Goal: Register for event/course: Sign up to attend an event or enroll in a course

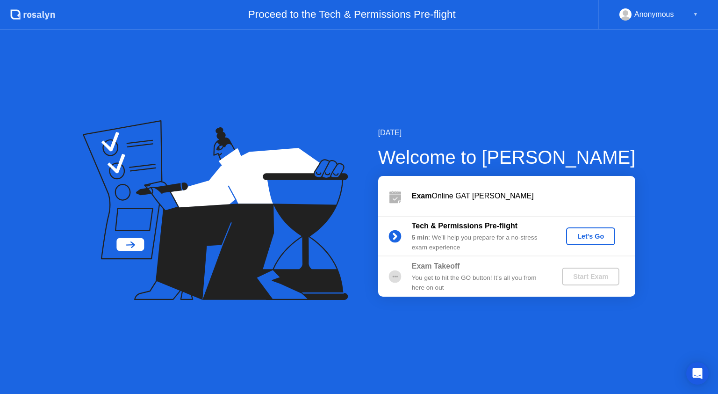
click at [586, 238] on div "Let's Go" at bounding box center [591, 235] width 42 height 7
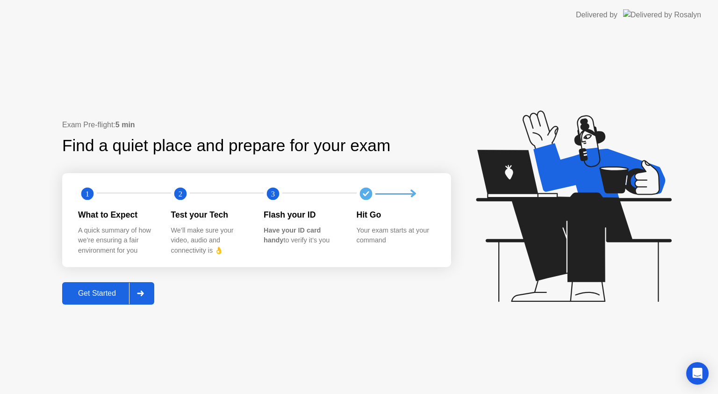
click at [113, 291] on div "Get Started" at bounding box center [97, 293] width 64 height 8
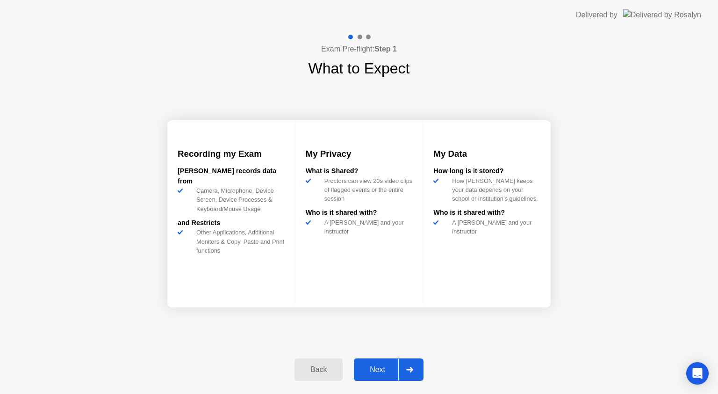
click at [380, 367] on div "Next" at bounding box center [378, 369] width 42 height 8
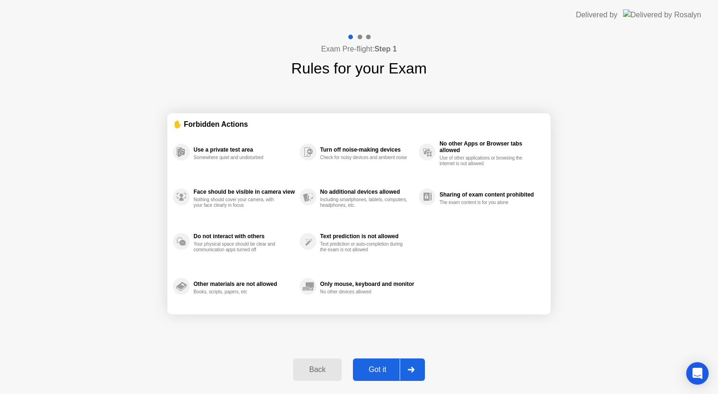
click at [415, 370] on icon at bounding box center [411, 369] width 7 height 6
select select "**********"
select select "*******"
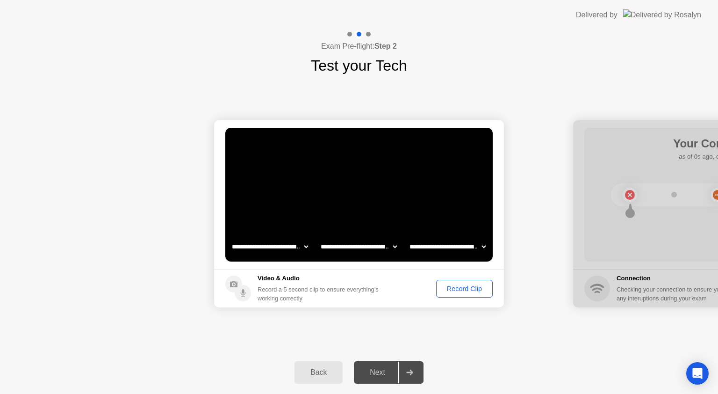
click at [462, 286] on div "Record Clip" at bounding box center [464, 288] width 50 height 7
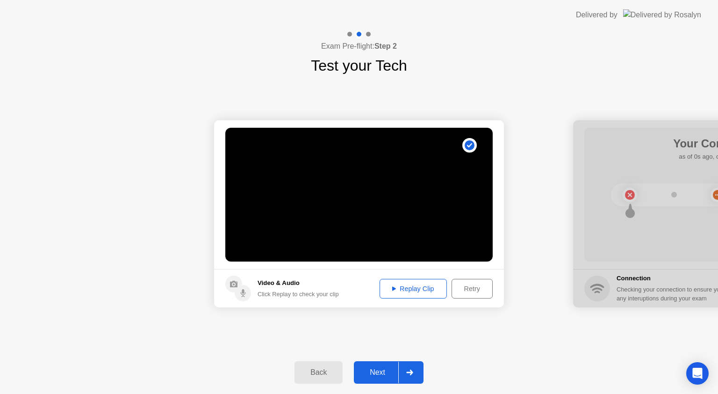
click at [409, 287] on div "Replay Clip" at bounding box center [413, 288] width 61 height 7
click at [396, 285] on div "Replay Clip" at bounding box center [413, 288] width 61 height 7
click at [389, 376] on div "Next" at bounding box center [378, 372] width 42 height 8
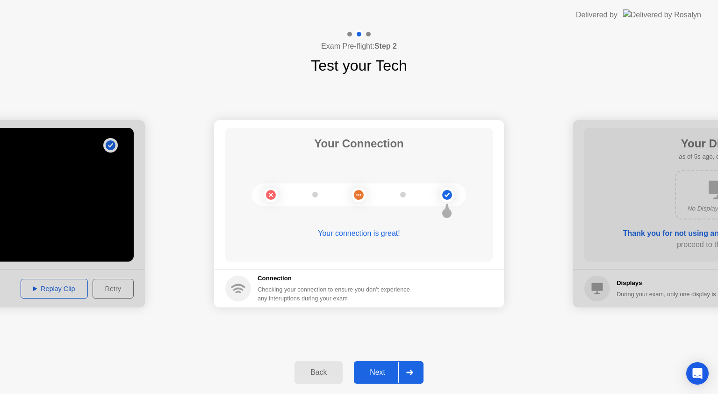
click at [381, 368] on div "Next" at bounding box center [378, 372] width 42 height 8
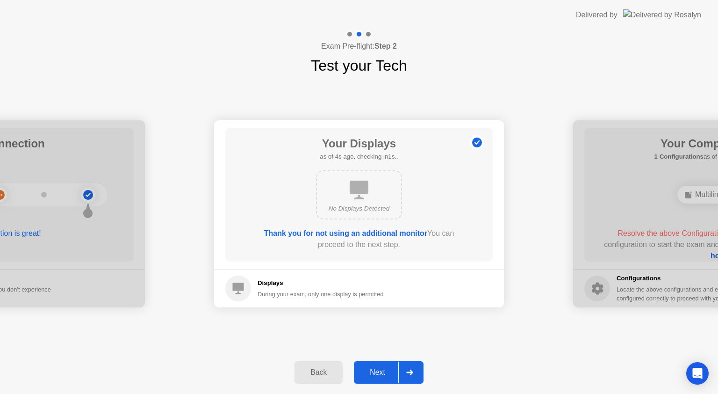
click at [373, 365] on button "Next" at bounding box center [389, 372] width 70 height 22
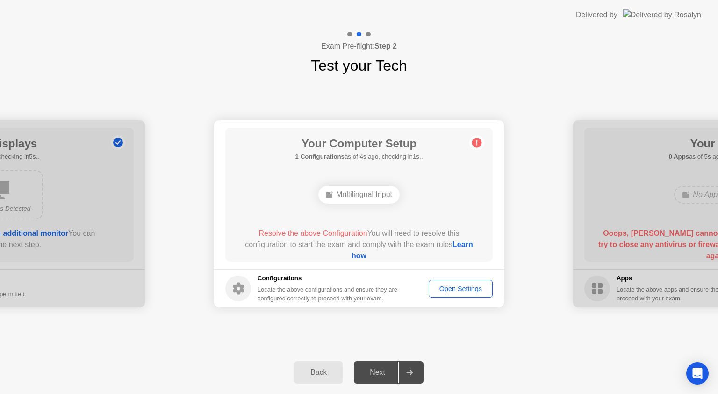
click at [353, 256] on link "Learn how" at bounding box center [413, 249] width 122 height 19
click at [440, 294] on button "Open Settings" at bounding box center [461, 289] width 64 height 18
click at [459, 285] on div "Open Settings" at bounding box center [460, 288] width 57 height 7
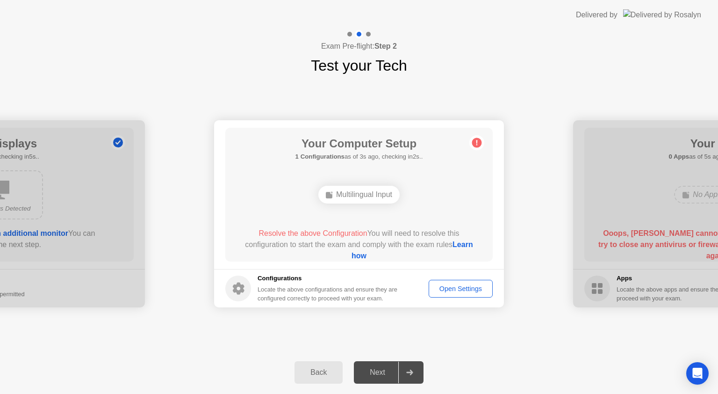
click at [458, 287] on div "Open Settings" at bounding box center [460, 288] width 57 height 7
click at [454, 285] on div "Open Settings" at bounding box center [460, 288] width 57 height 7
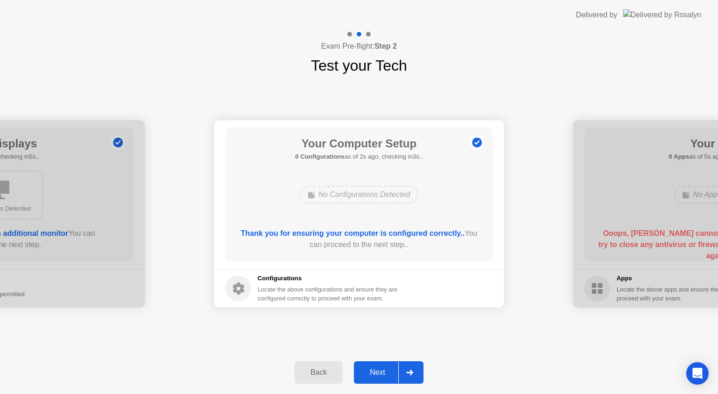
click at [387, 370] on div "Next" at bounding box center [378, 372] width 42 height 8
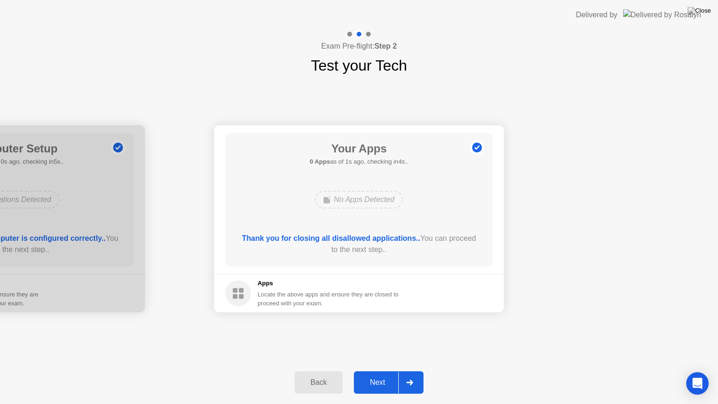
click at [385, 380] on div "Next" at bounding box center [378, 382] width 42 height 8
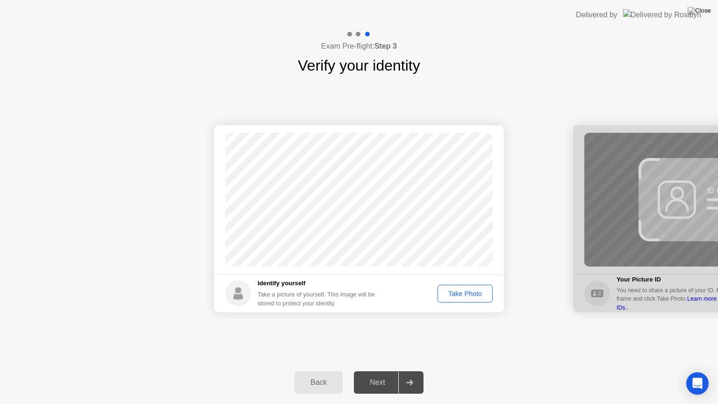
click at [469, 294] on div "Take Photo" at bounding box center [465, 293] width 49 height 7
click at [463, 296] on div "Take Photo" at bounding box center [465, 293] width 49 height 7
click at [470, 291] on div "Retake" at bounding box center [471, 293] width 36 height 7
click at [470, 291] on div "Take Photo" at bounding box center [465, 293] width 49 height 7
click at [388, 380] on div "Next" at bounding box center [378, 382] width 42 height 8
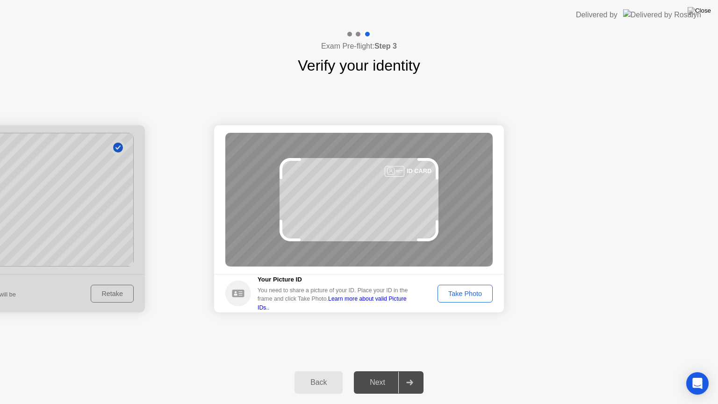
click at [467, 290] on div "Take Photo" at bounding box center [465, 293] width 49 height 7
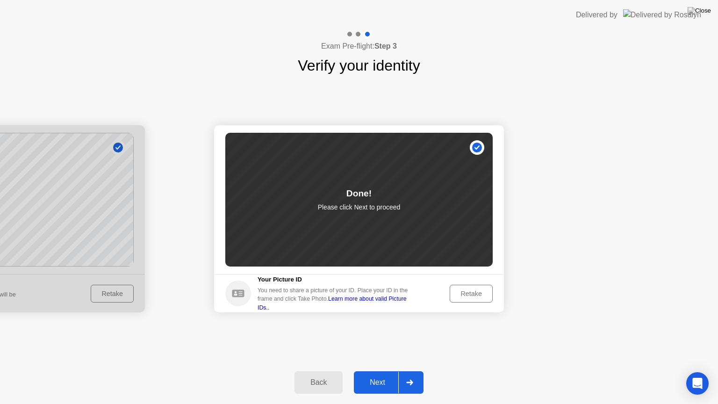
click at [388, 381] on div "Next" at bounding box center [378, 382] width 42 height 8
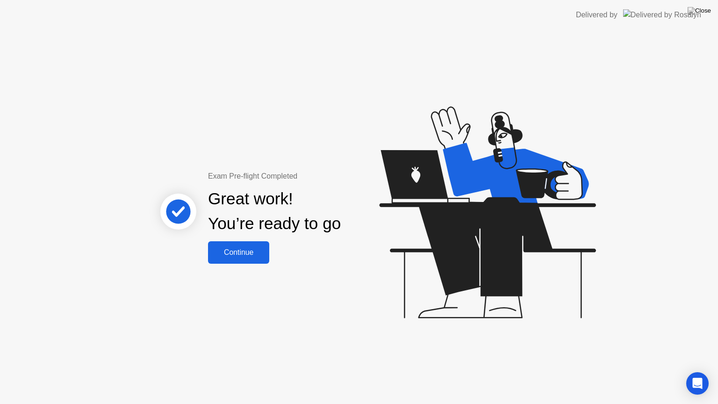
click at [250, 251] on div "Continue" at bounding box center [239, 252] width 56 height 8
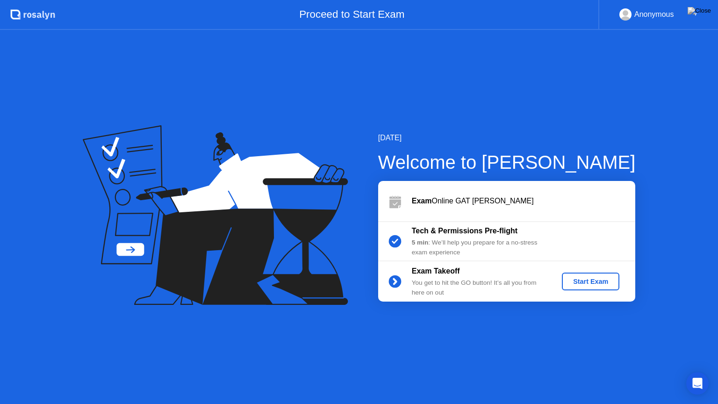
click at [589, 282] on div "Start Exam" at bounding box center [591, 281] width 50 height 7
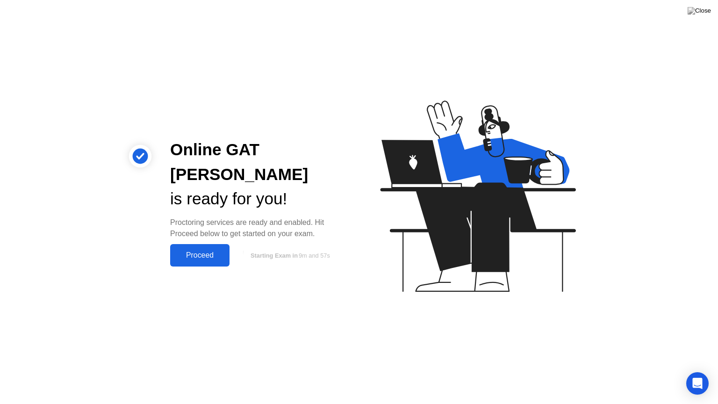
click at [200, 251] on div "Proceed" at bounding box center [200, 255] width 54 height 8
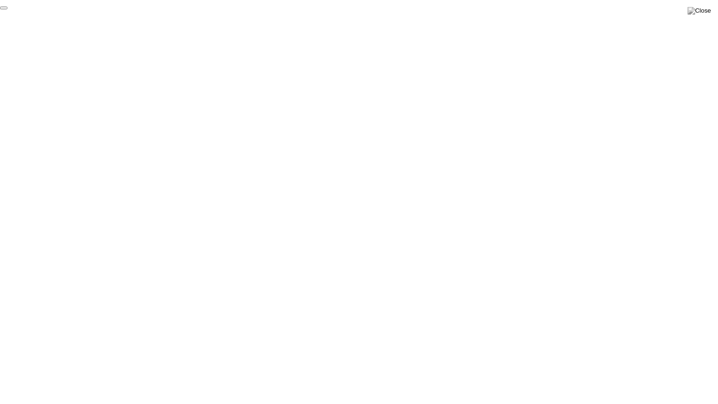
click div "End Proctoring Session"
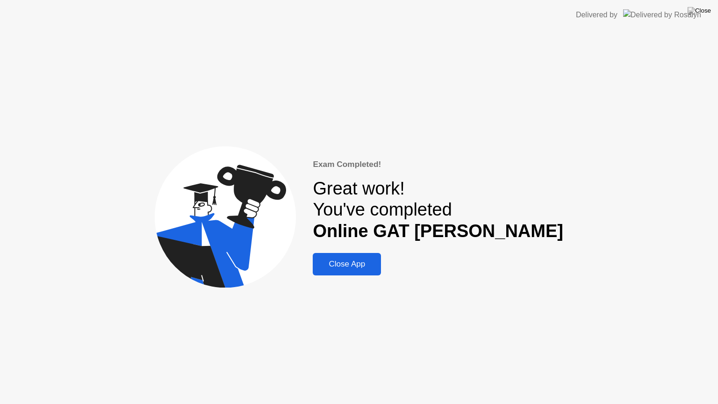
click at [378, 264] on div "Close App" at bounding box center [347, 263] width 63 height 9
